Goal: Task Accomplishment & Management: Manage account settings

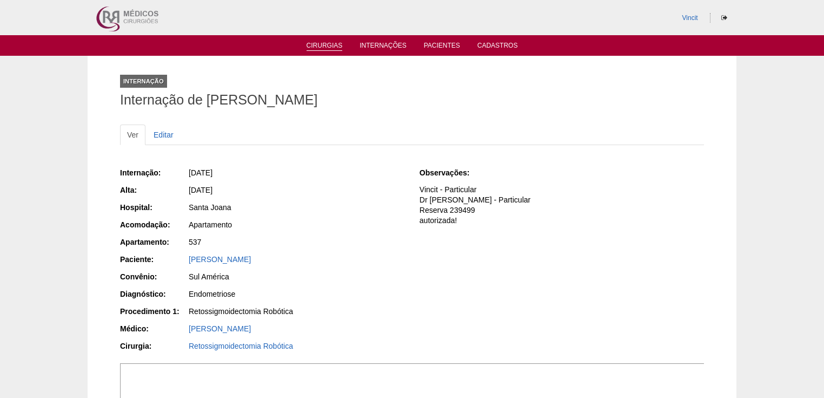
click at [318, 44] on link "Cirurgias" at bounding box center [325, 46] width 36 height 9
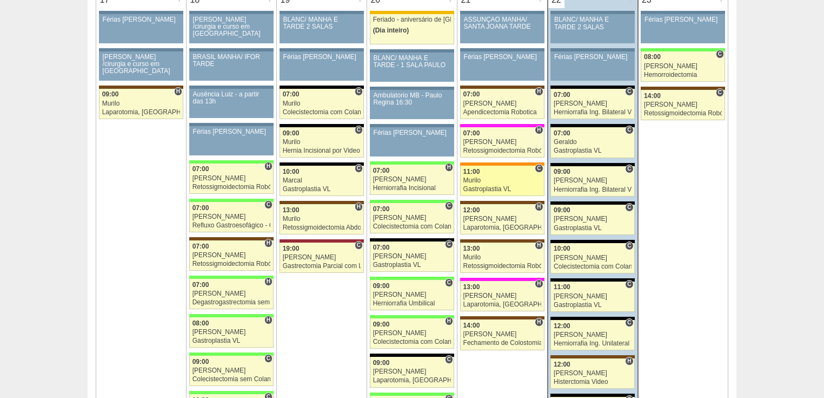
scroll to position [1818, 0]
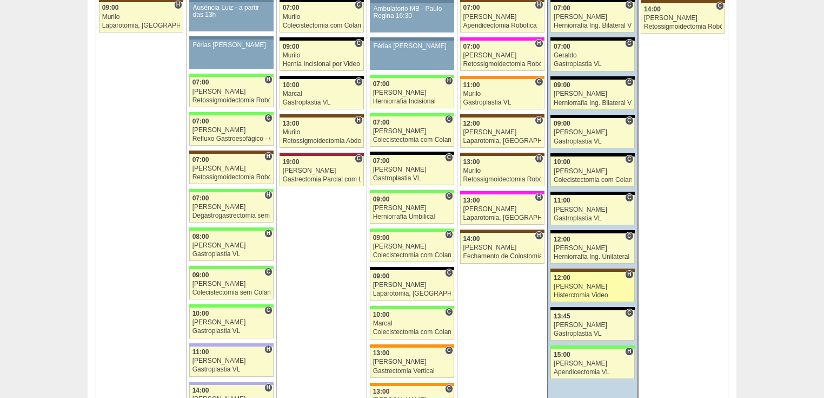
click at [575, 292] on div "Histerctomia Video" at bounding box center [593, 295] width 78 height 7
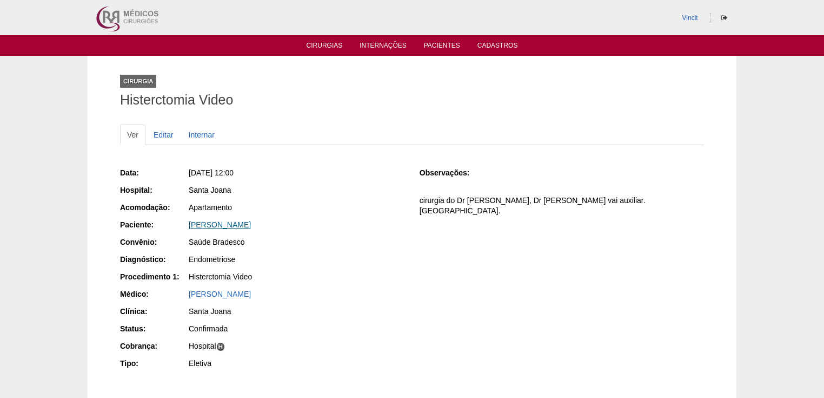
click at [241, 227] on link "[PERSON_NAME]" at bounding box center [220, 224] width 62 height 9
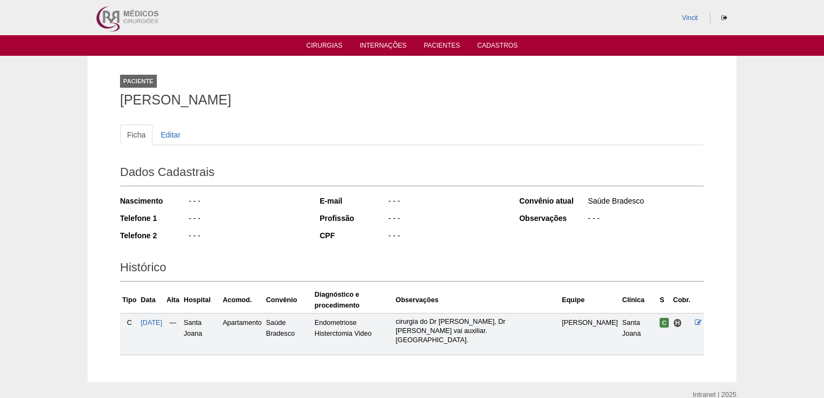
scroll to position [29, 0]
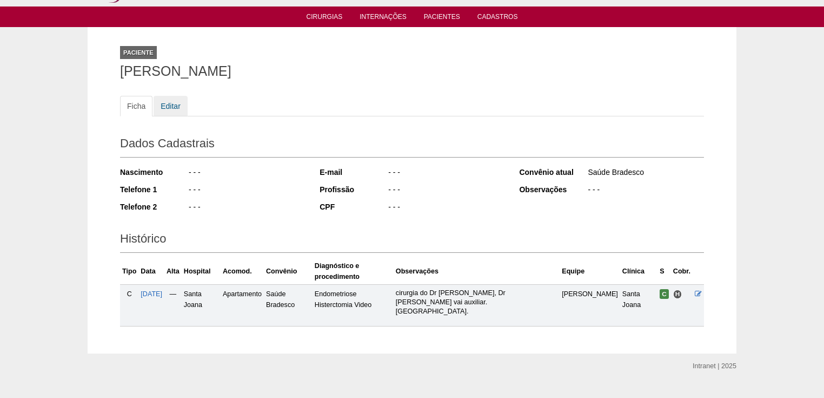
click at [175, 105] on link "Editar" at bounding box center [171, 106] width 34 height 21
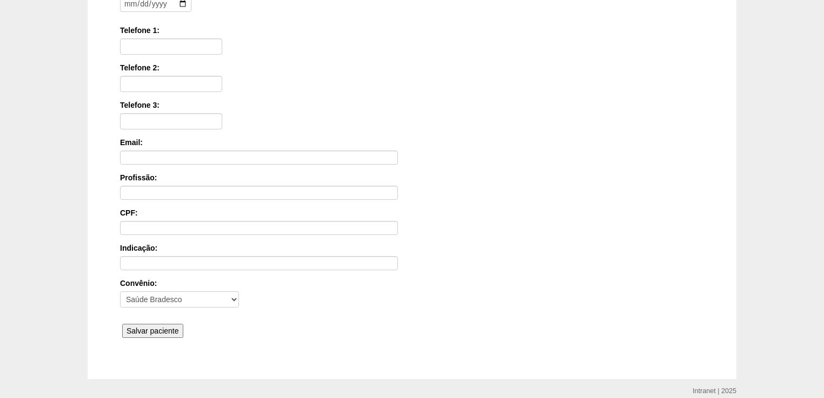
scroll to position [260, 0]
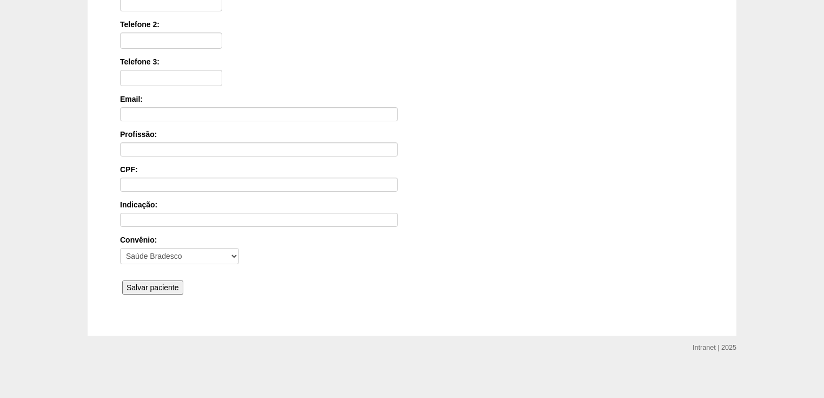
click at [167, 283] on input "Salvar paciente" at bounding box center [152, 287] width 61 height 14
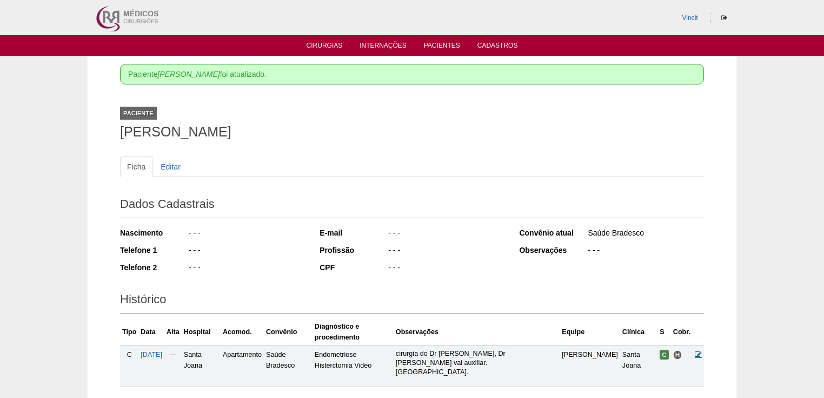
click at [699, 351] on icon at bounding box center [698, 354] width 7 height 7
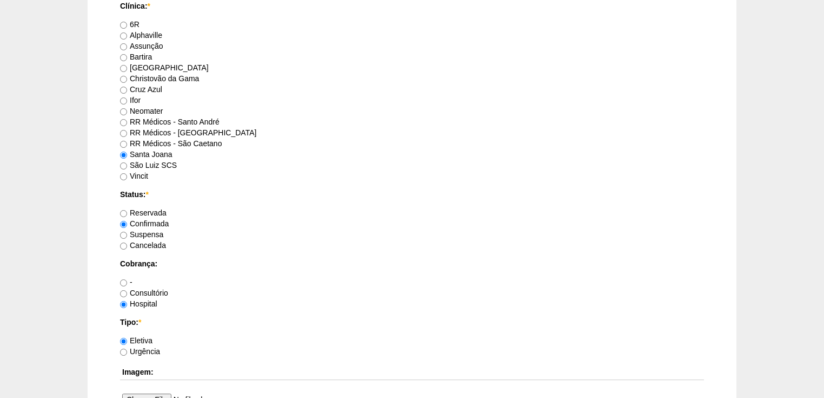
scroll to position [952, 0]
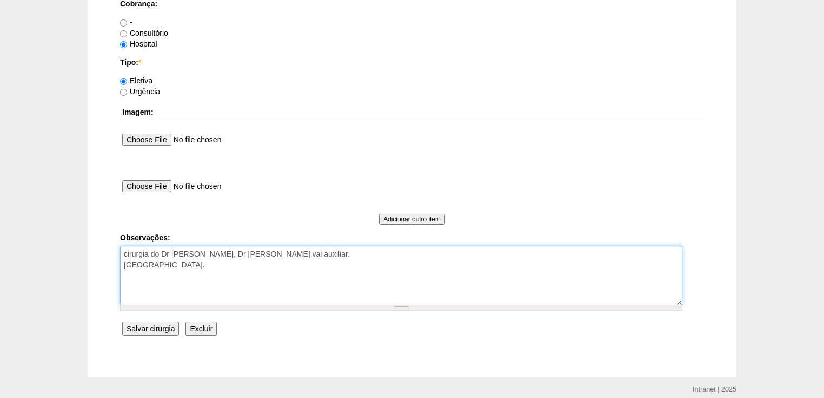
click at [210, 262] on textarea "cirurgia do Dr Ortiz, Dr Renato vai auxiliar. Funcionaria do hospital." at bounding box center [401, 276] width 563 height 60
click at [204, 265] on textarea "cirurgia do Dr Ortiz, Dr Renato vai auxiliar. Funcionaria do hospital." at bounding box center [401, 276] width 563 height 60
click at [292, 277] on textarea "cirurgia do Dr Ortiz, Dr Renato vai auxiliar. Funcionaria do hospital." at bounding box center [401, 276] width 563 height 60
type textarea "cirurgia do Dr [PERSON_NAME], Dr [PERSON_NAME] vai auxiliar. [GEOGRAPHIC_DATA].…"
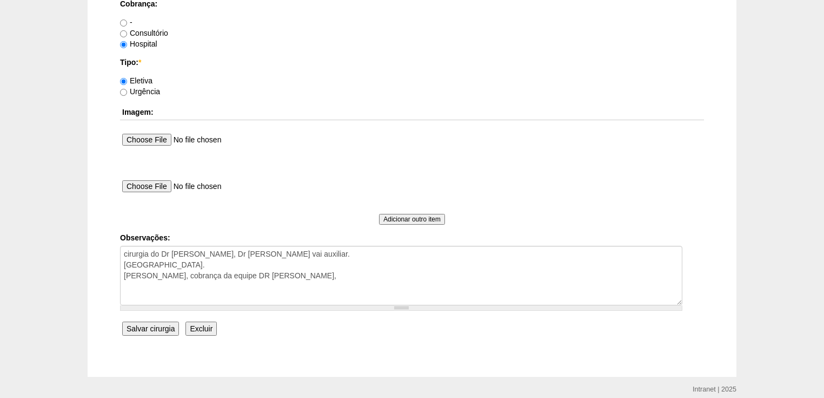
click at [149, 326] on input "Salvar cirurgia" at bounding box center [150, 328] width 57 height 14
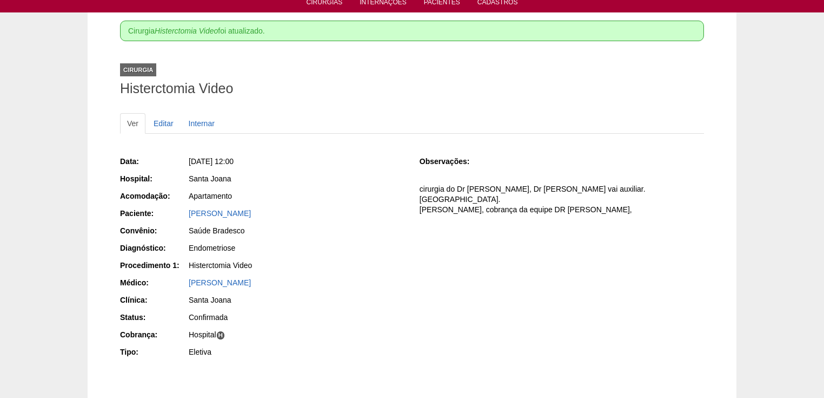
scroll to position [87, 0]
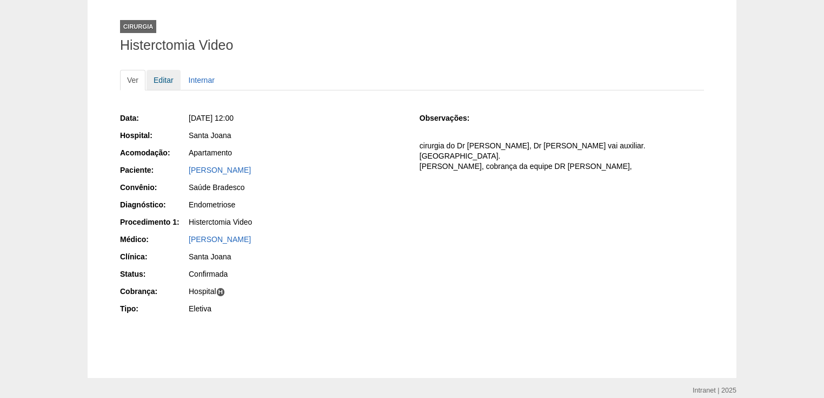
click at [165, 77] on link "Editar" at bounding box center [164, 80] width 34 height 21
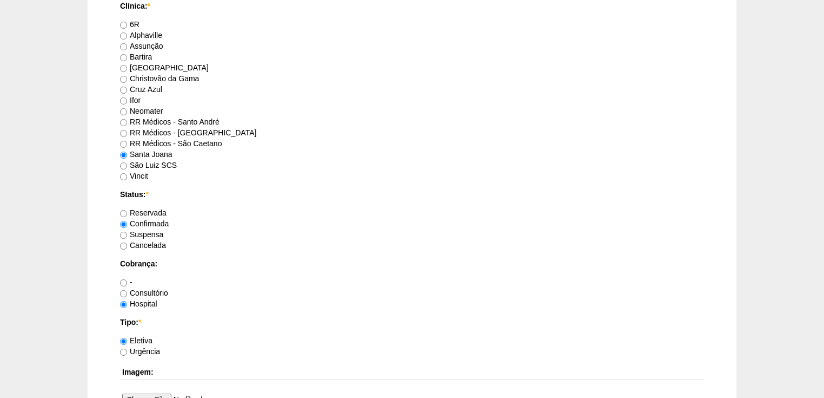
scroll to position [994, 0]
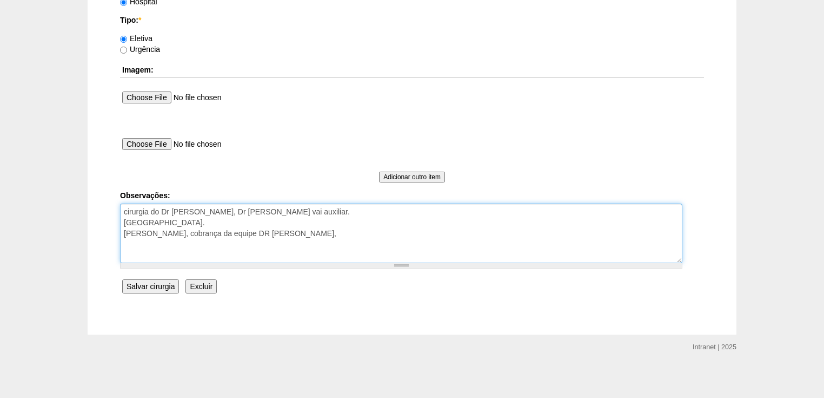
click at [158, 209] on textarea "cirurgia do Dr Ortiz, Dr Renato vai auxiliar. Funcionaria do hospital. Lise de …" at bounding box center [401, 233] width 563 height 60
drag, startPoint x: 266, startPoint y: 212, endPoint x: 122, endPoint y: 214, distance: 143.4
click at [122, 214] on textarea "cirurgia do Dr Ortiz, Dr Renato vai auxiliar. Funcionaria do hospital. Lise de …" at bounding box center [401, 233] width 563 height 60
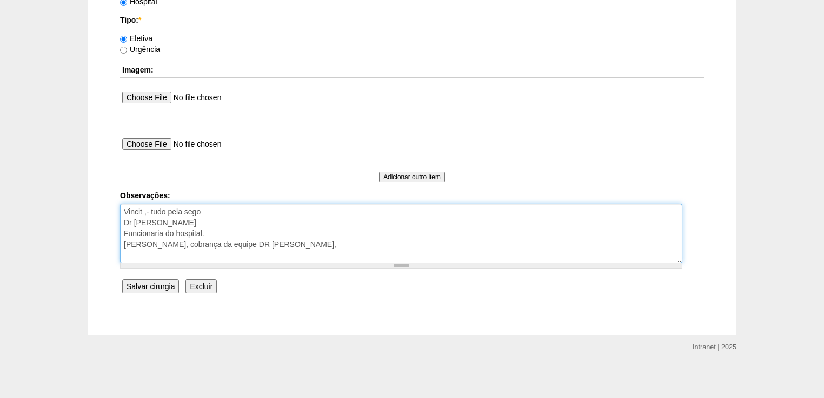
click at [290, 221] on textarea "cirurgia do Dr Ortiz, Dr Renato vai auxiliar. Funcionaria do hospital. Lise de …" at bounding box center [401, 233] width 563 height 60
click at [145, 213] on textarea "cirurgia do Dr Ortiz, Dr Renato vai auxiliar. Funcionaria do hospital. Lise de …" at bounding box center [401, 233] width 563 height 60
click at [147, 211] on textarea "cirurgia do Dr Ortiz, Dr Renato vai auxiliar. Funcionaria do hospital. Lise de …" at bounding box center [401, 233] width 563 height 60
click at [326, 243] on textarea "cirurgia do Dr Ortiz, Dr Renato vai auxiliar. Funcionaria do hospital. Lise de …" at bounding box center [401, 233] width 563 height 60
click at [184, 210] on textarea "cirurgia do Dr Ortiz, Dr Renato vai auxiliar. Funcionaria do hospital. Lise de …" at bounding box center [401, 233] width 563 height 60
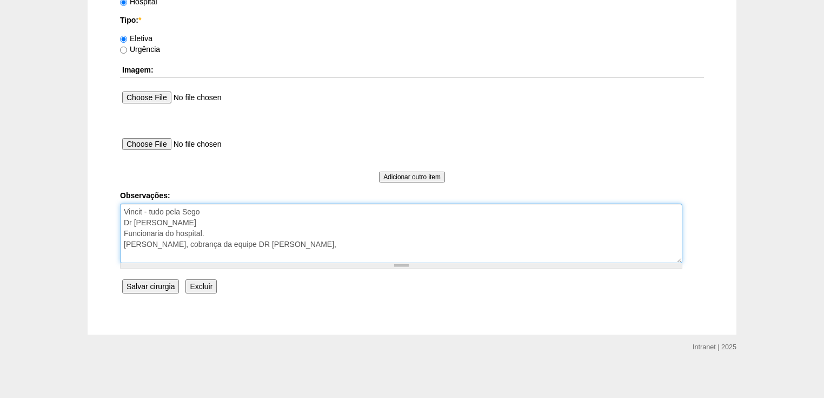
click at [232, 265] on div at bounding box center [401, 265] width 563 height 5
click at [292, 245] on textarea "cirurgia do Dr Ortiz, Dr Renato vai auxiliar. Funcionaria do hospital. Lise de …" at bounding box center [401, 233] width 563 height 60
type textarea "Vincit - tudo pela Sego Dr Ortiz - Faturada Funcionaria do hospital. Lise de ad…"
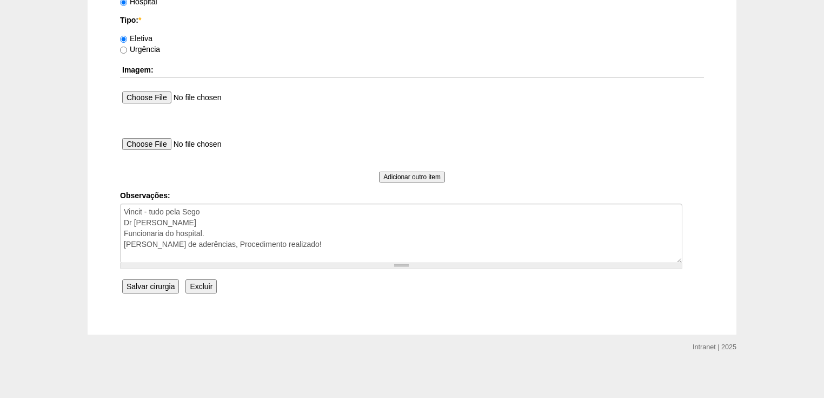
click at [143, 282] on input "Salvar cirurgia" at bounding box center [150, 286] width 57 height 14
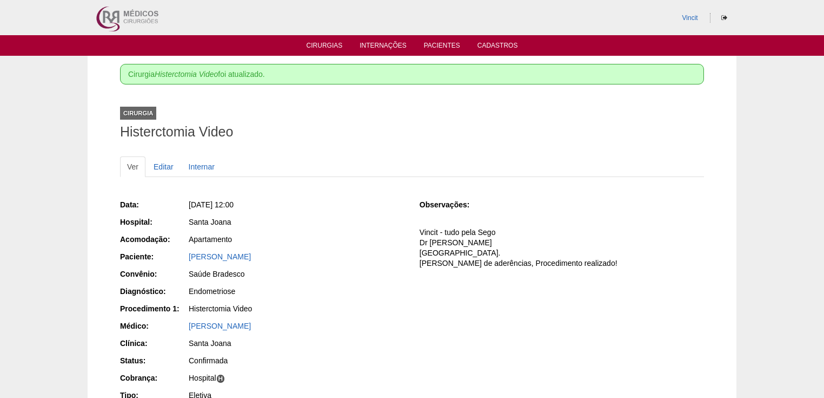
scroll to position [87, 0]
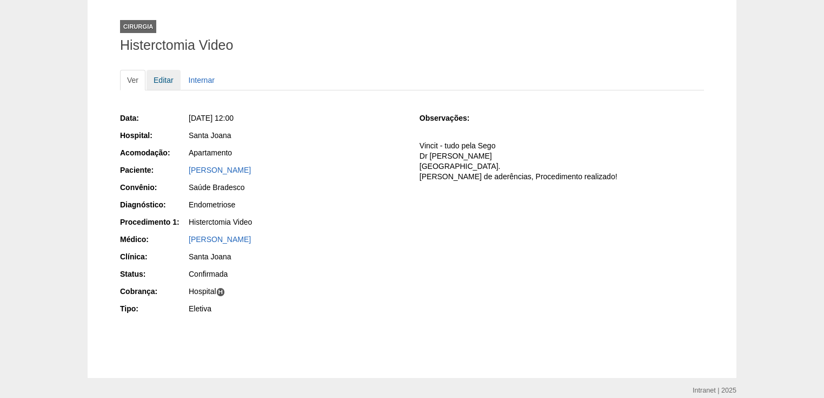
click at [161, 79] on link "Editar" at bounding box center [164, 80] width 34 height 21
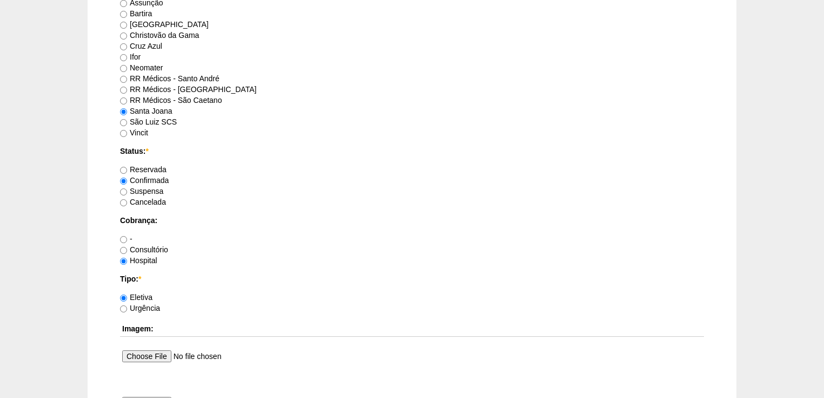
scroll to position [822, 0]
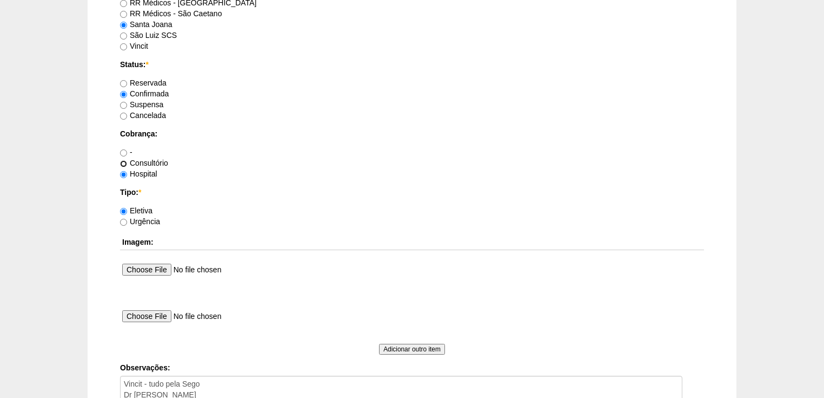
click at [123, 161] on input "Consultório" at bounding box center [123, 163] width 7 height 7
radio input "true"
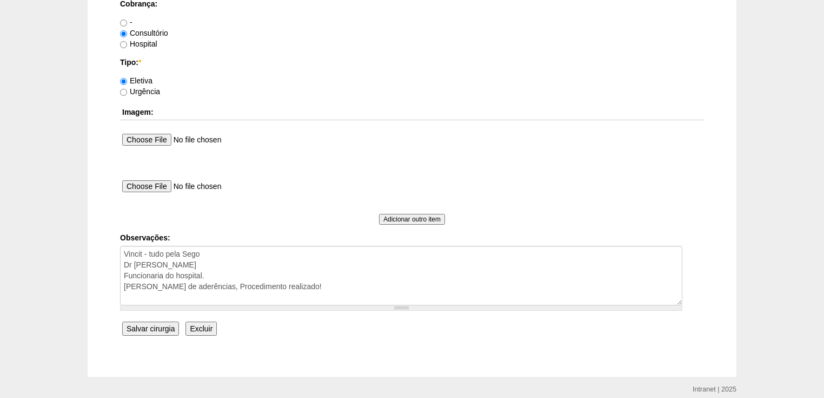
click at [153, 325] on input "Salvar cirurgia" at bounding box center [150, 328] width 57 height 14
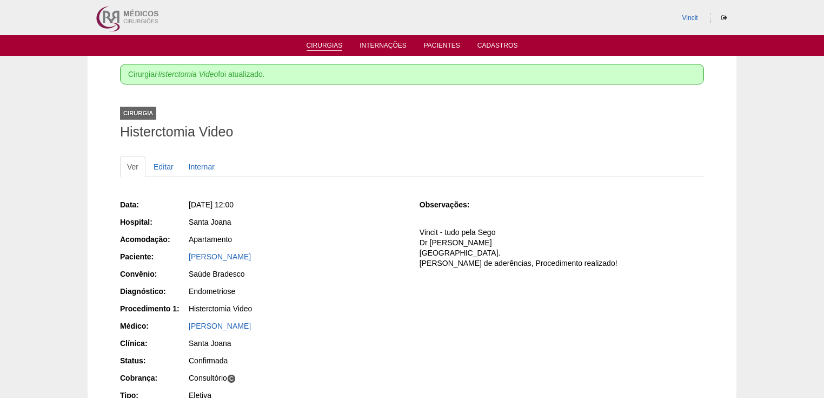
click at [314, 47] on link "Cirurgias" at bounding box center [325, 46] width 36 height 9
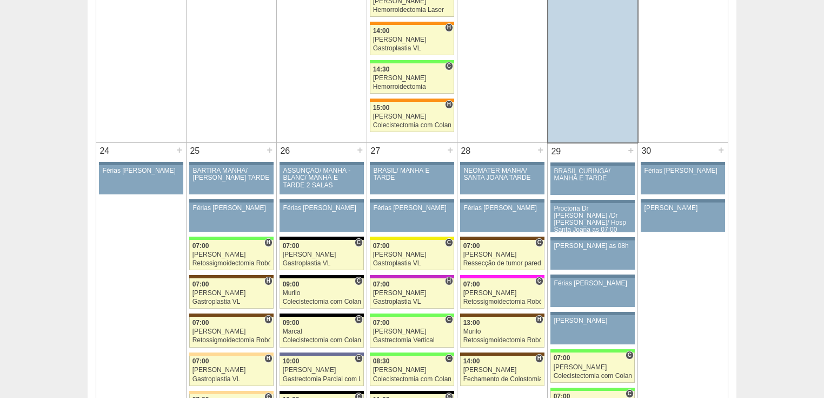
scroll to position [2423, 0]
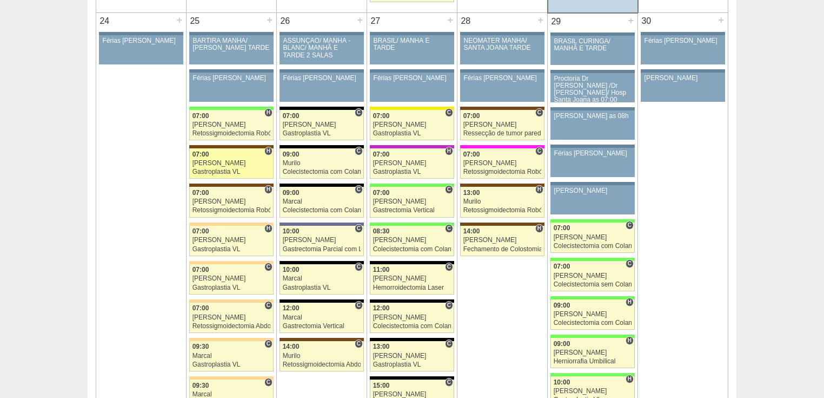
click at [221, 168] on div "Gastroplastia VL" at bounding box center [232, 171] width 78 height 7
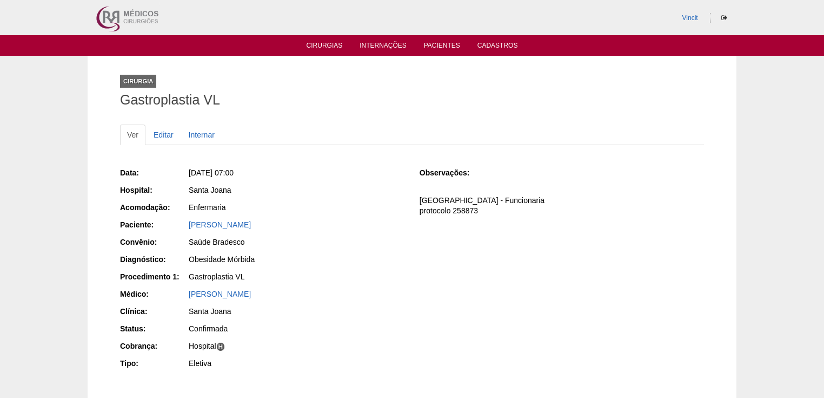
drag, startPoint x: 420, startPoint y: 210, endPoint x: 477, endPoint y: 212, distance: 56.8
click at [477, 212] on p "Faturada Hospital - Funcionaria protocolo 258873" at bounding box center [562, 205] width 285 height 21
copy p "protocolo 258873"
click at [332, 43] on link "Cirurgias" at bounding box center [325, 46] width 36 height 9
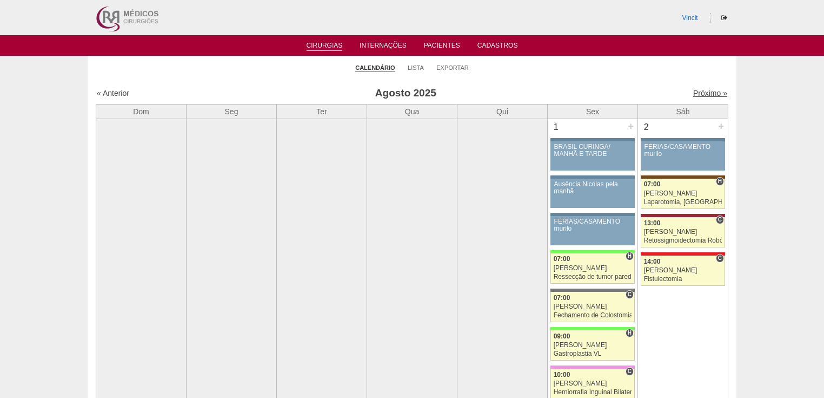
click at [705, 94] on link "Próximo »" at bounding box center [710, 93] width 34 height 9
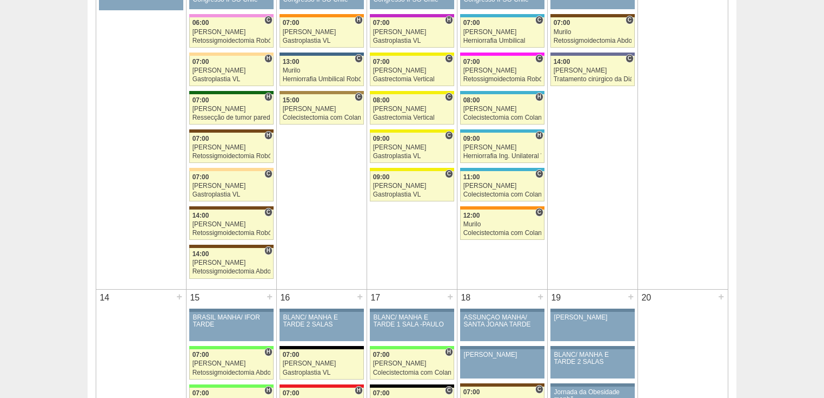
scroll to position [952, 0]
